Goal: Navigation & Orientation: Find specific page/section

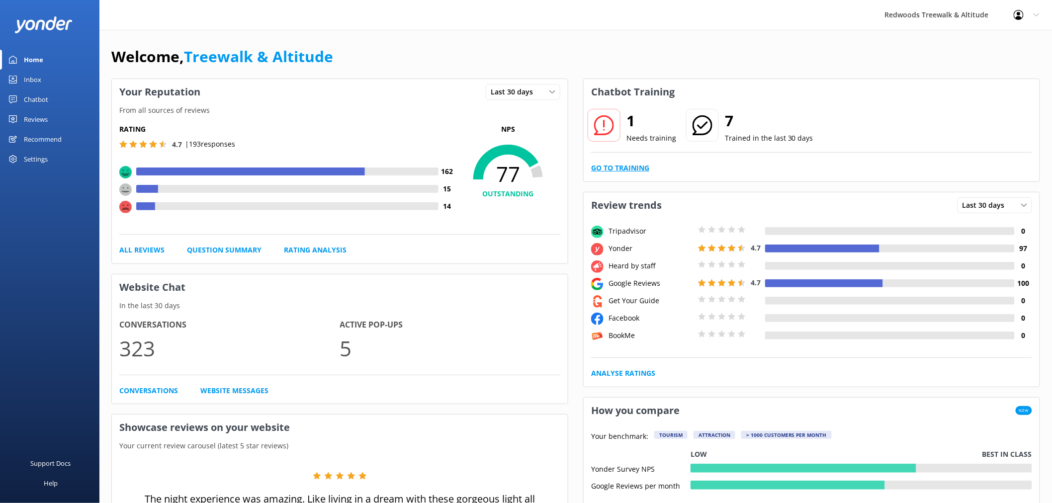
click at [599, 173] on link "Go to Training" at bounding box center [620, 168] width 58 height 11
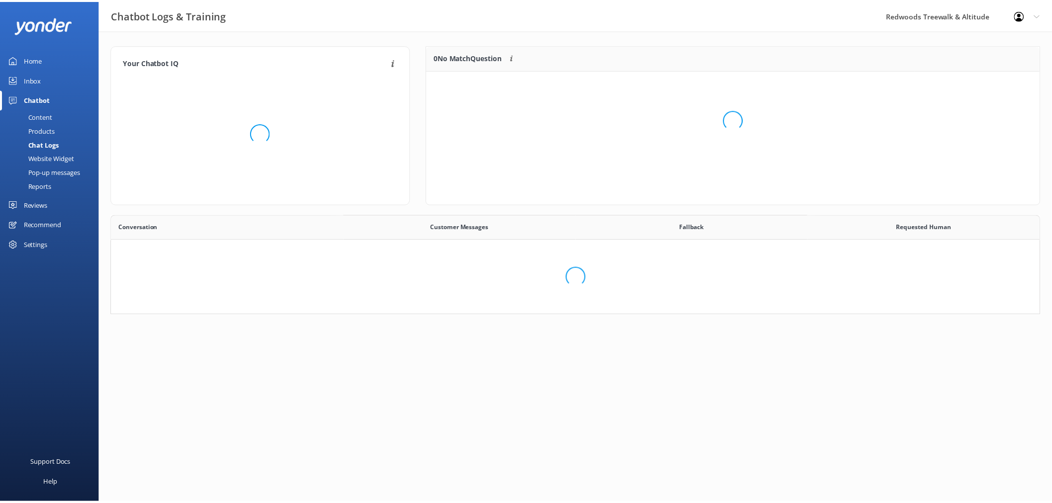
scroll to position [340, 919]
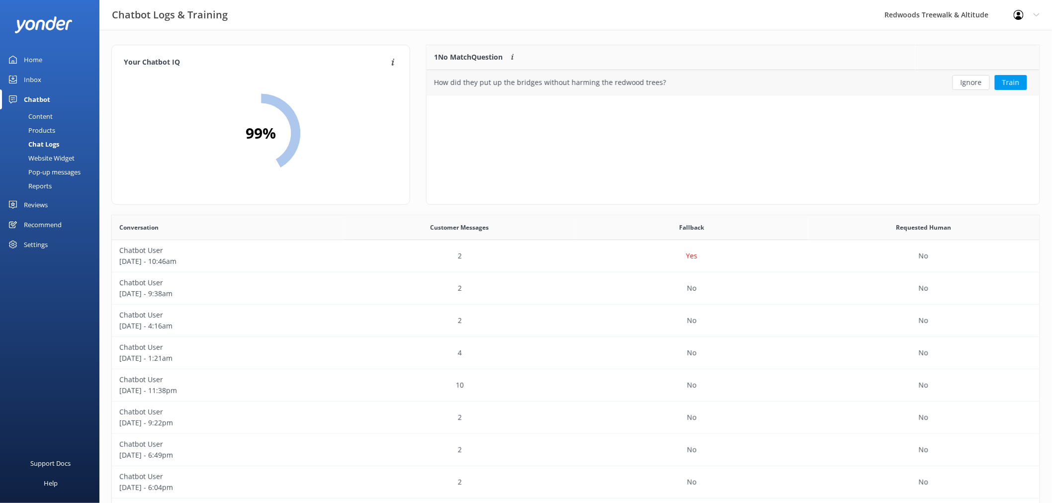
click at [973, 80] on button "Ignore" at bounding box center [970, 82] width 37 height 15
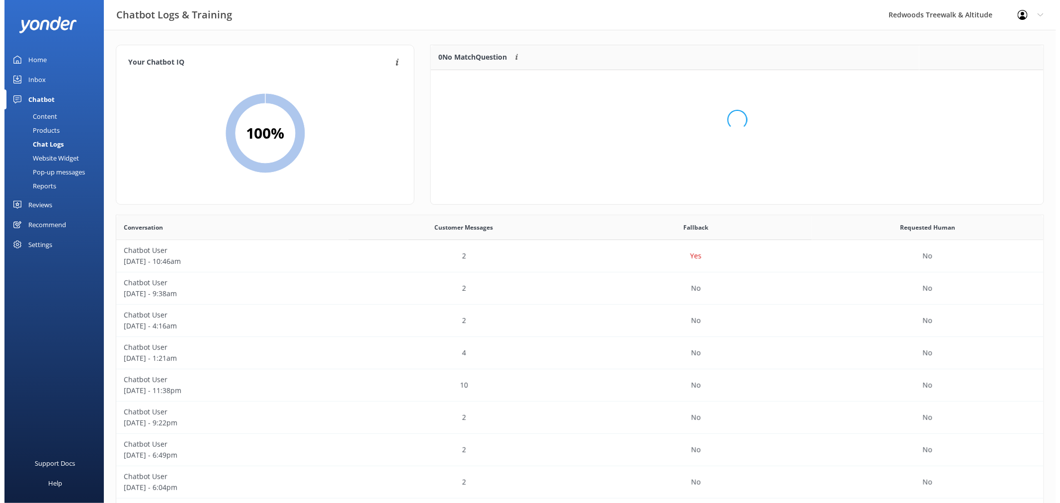
scroll to position [116, 604]
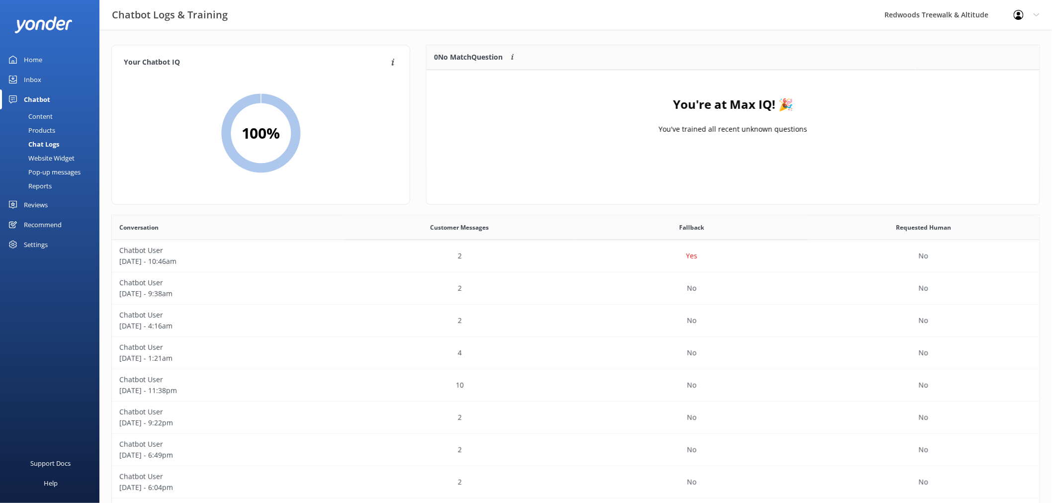
click at [55, 82] on link "Inbox" at bounding box center [49, 80] width 99 height 20
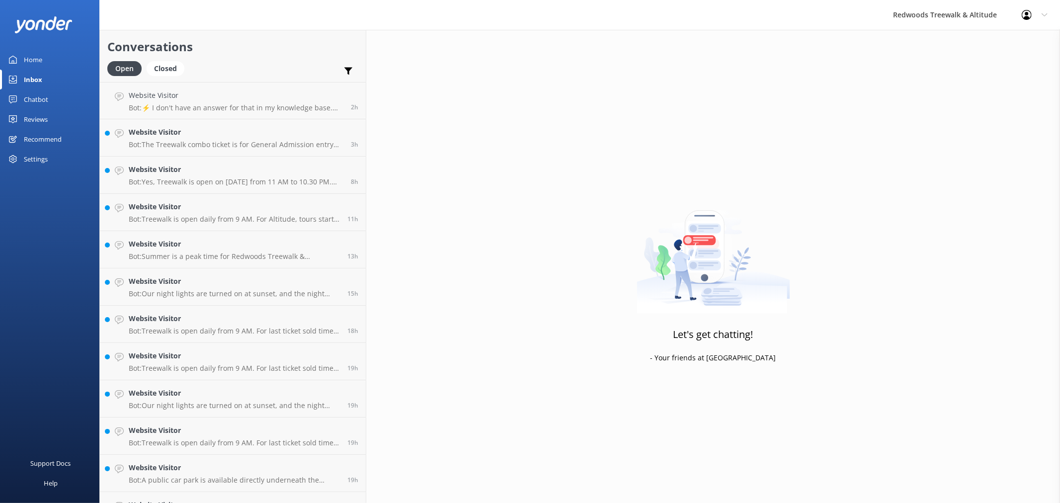
click at [47, 125] on div "Reviews" at bounding box center [36, 119] width 24 height 20
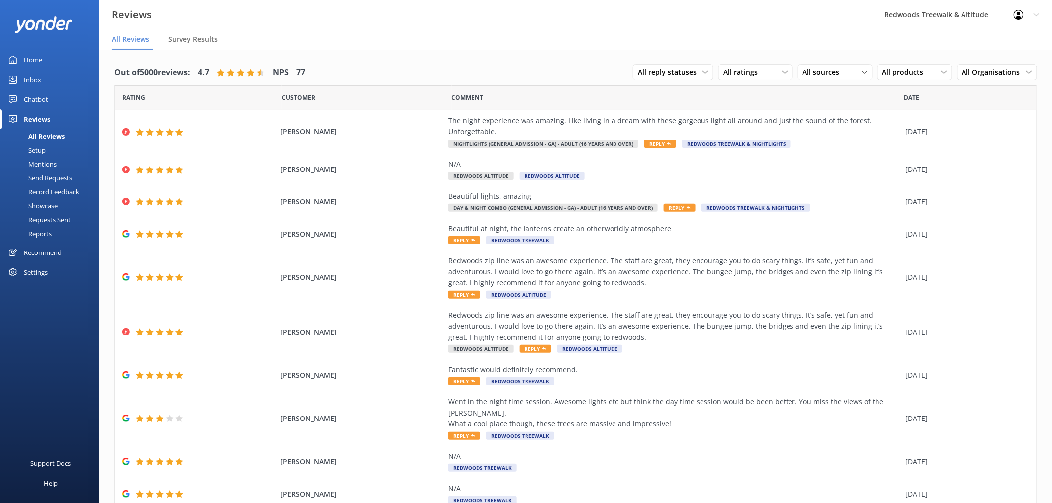
click at [47, 65] on link "Home" at bounding box center [49, 60] width 99 height 20
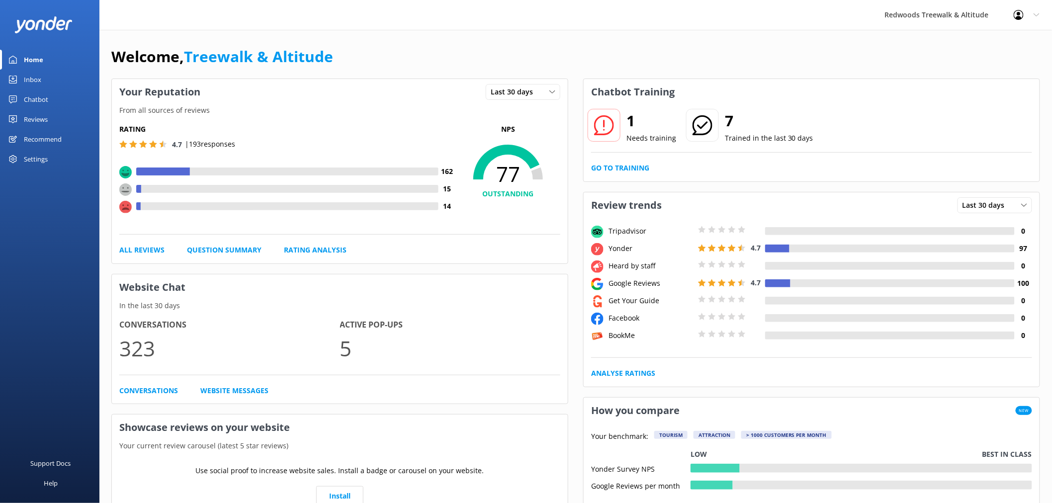
click at [41, 84] on link "Inbox" at bounding box center [49, 80] width 99 height 20
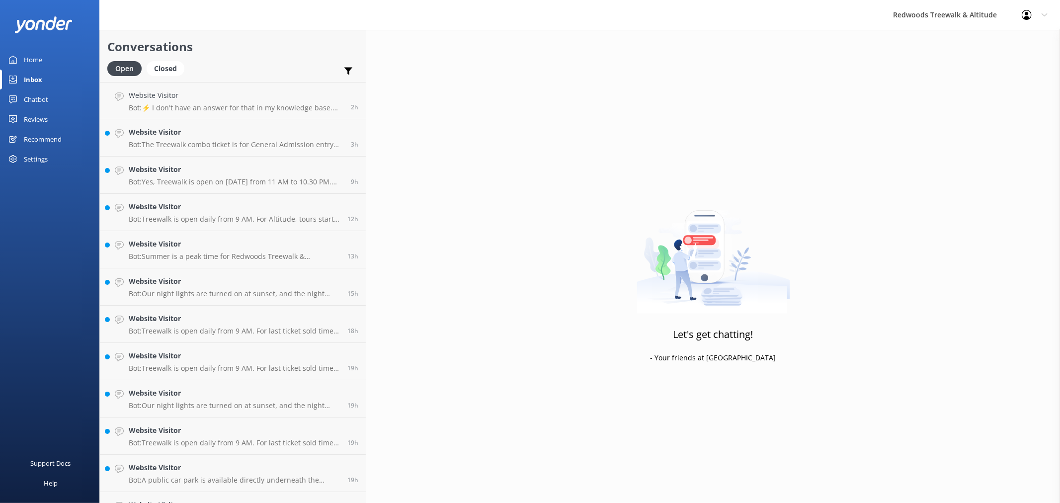
click at [42, 117] on div "Reviews" at bounding box center [36, 119] width 24 height 20
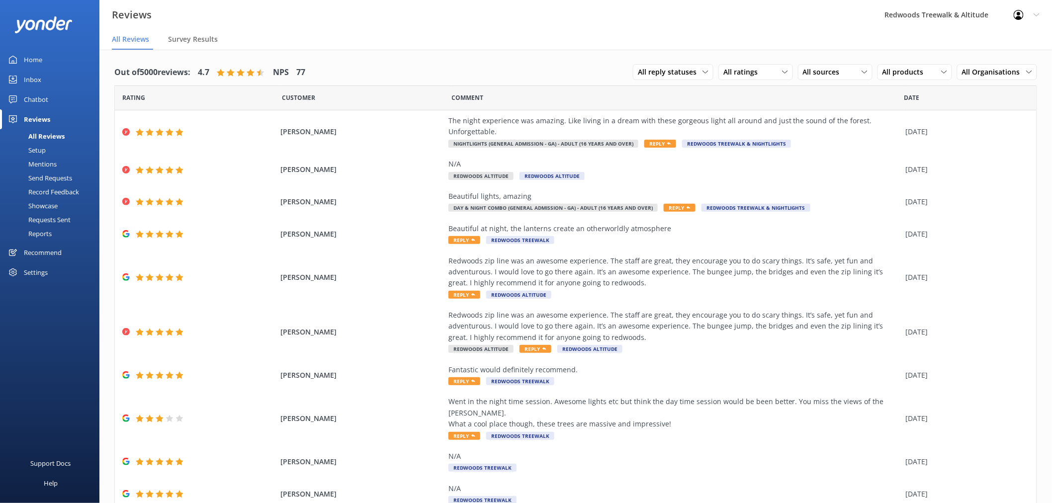
click at [59, 77] on link "Inbox" at bounding box center [49, 80] width 99 height 20
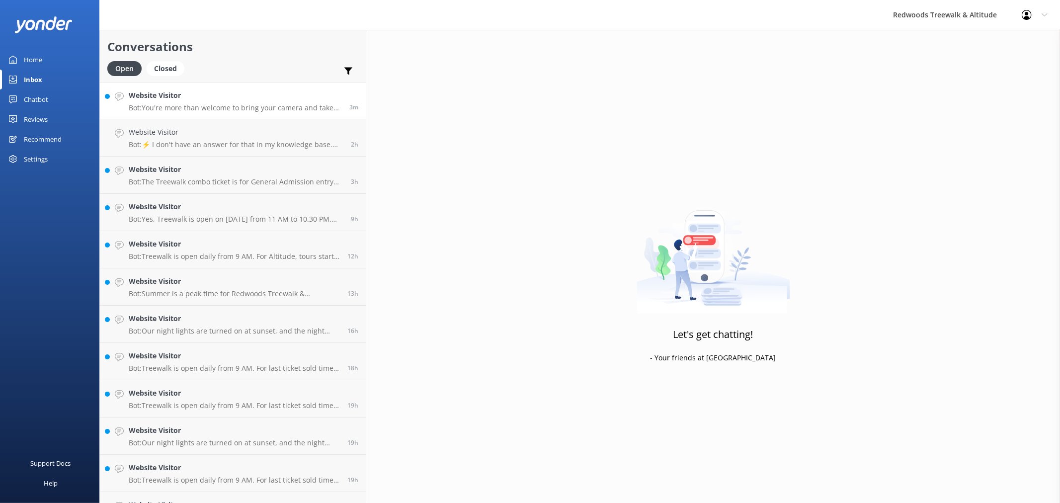
click at [200, 102] on div "Website Visitor Bot: You're more than welcome to bring your camera and take all…" at bounding box center [235, 100] width 213 height 21
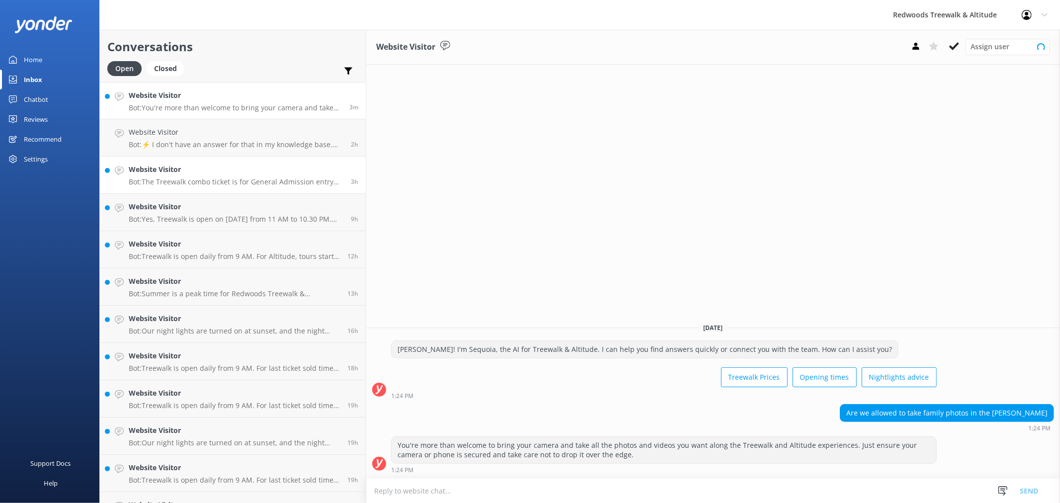
click at [194, 164] on h4 "Website Visitor" at bounding box center [236, 169] width 215 height 11
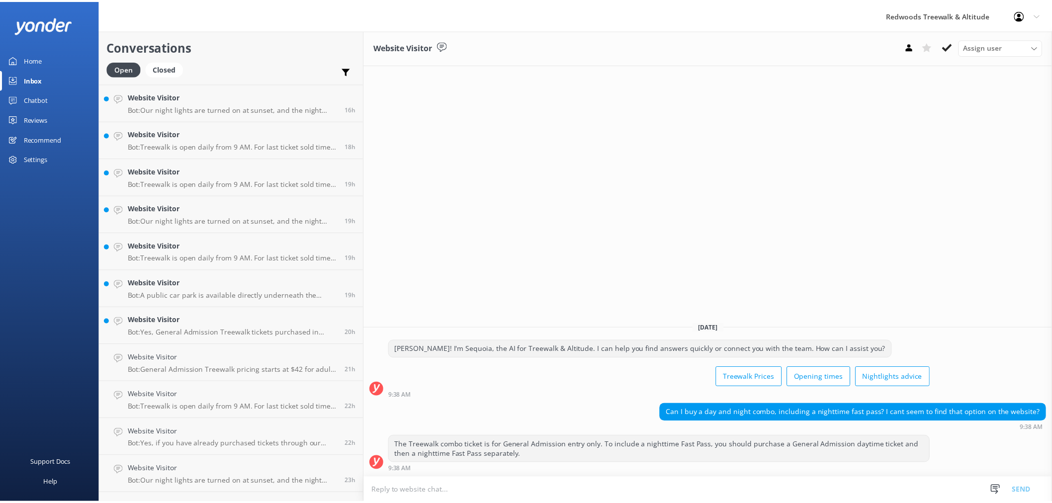
scroll to position [221, 0]
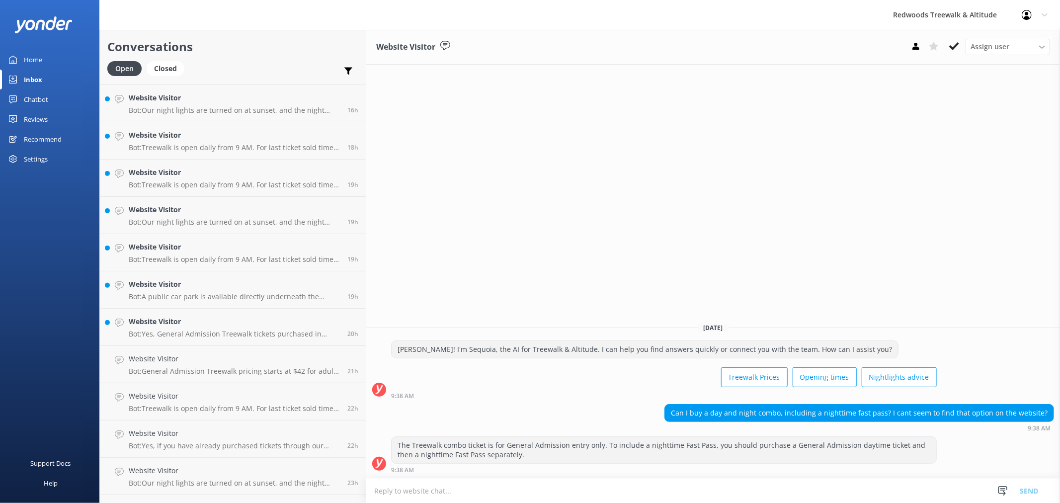
click at [46, 61] on link "Home" at bounding box center [49, 60] width 99 height 20
